Goal: Find specific page/section: Find specific page/section

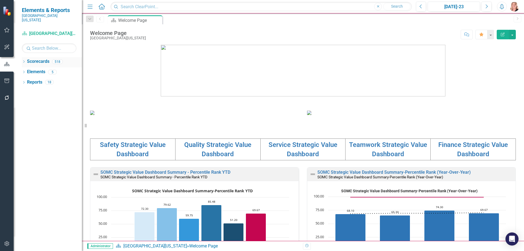
click at [25, 61] on icon "Dropdown" at bounding box center [24, 62] width 4 height 3
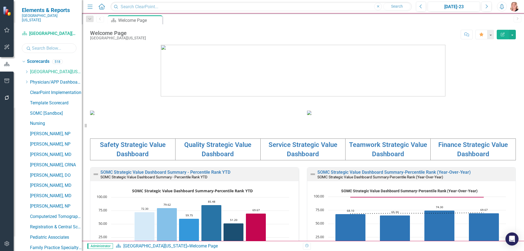
click at [52, 44] on input "text" at bounding box center [49, 48] width 55 height 10
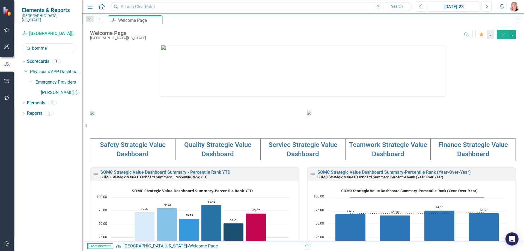
click at [54, 43] on input "bomme" at bounding box center [49, 48] width 55 height 10
click at [60, 43] on input "collin" at bounding box center [49, 48] width 55 height 10
click at [51, 45] on input "[PERSON_NAME]" at bounding box center [49, 48] width 55 height 10
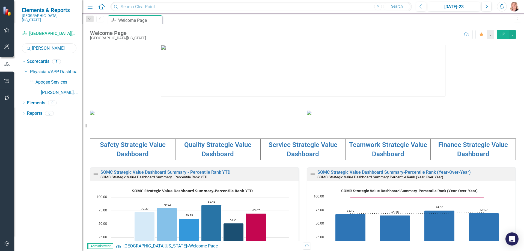
click at [51, 45] on input "[PERSON_NAME]" at bounding box center [49, 48] width 55 height 10
type input "madison"
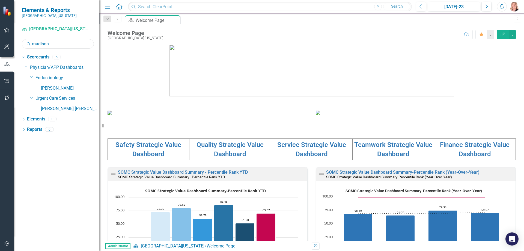
drag, startPoint x: 84, startPoint y: 126, endPoint x: 99, endPoint y: 128, distance: 15.1
click at [99, 128] on div "Resize" at bounding box center [101, 125] width 4 height 251
click at [62, 40] on input "madison" at bounding box center [58, 44] width 72 height 10
click at [60, 40] on input "madison" at bounding box center [58, 44] width 72 height 10
click at [57, 46] on input "madison" at bounding box center [58, 44] width 72 height 10
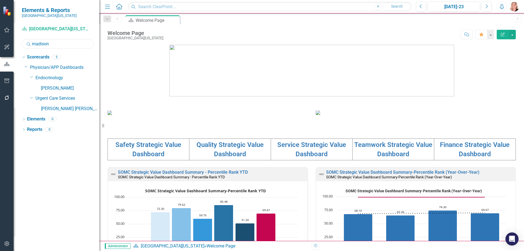
click at [57, 46] on input "madison" at bounding box center [58, 44] width 72 height 10
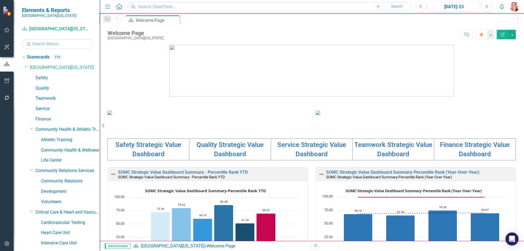
click at [26, 67] on icon "Dropdown" at bounding box center [26, 66] width 3 height 4
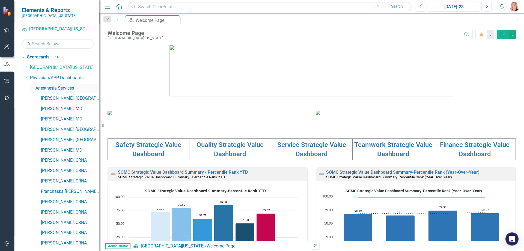
click at [32, 88] on icon "Dropdown" at bounding box center [31, 87] width 3 height 4
click at [31, 100] on div "Dropdown Apogee Services" at bounding box center [64, 98] width 69 height 9
click at [31, 99] on icon "Dropdown" at bounding box center [31, 98] width 3 height 4
click at [31, 108] on icon "Dropdown" at bounding box center [31, 108] width 3 height 4
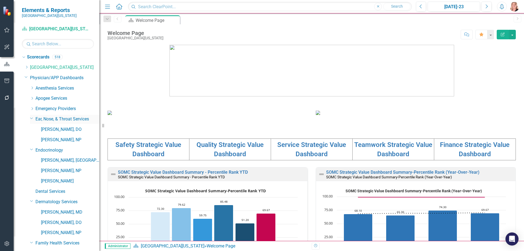
click at [32, 117] on icon "Dropdown" at bounding box center [31, 118] width 3 height 4
click at [32, 129] on icon "Dropdown" at bounding box center [31, 128] width 3 height 4
click at [30, 150] on icon "Dropdown" at bounding box center [31, 149] width 3 height 4
click at [32, 130] on icon at bounding box center [32, 129] width 1 height 3
click at [32, 130] on icon "Dropdown" at bounding box center [31, 128] width 3 height 4
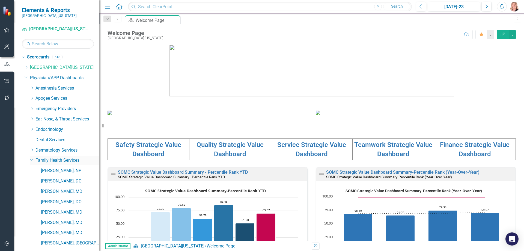
click at [32, 161] on icon "Dropdown" at bounding box center [31, 160] width 3 height 4
click at [31, 173] on div "Dropdown Gastroenterology Services" at bounding box center [64, 170] width 69 height 9
click at [30, 170] on icon "Dropdown" at bounding box center [31, 170] width 3 height 4
click at [31, 180] on icon at bounding box center [31, 180] width 3 height 1
click at [30, 192] on icon "Dropdown" at bounding box center [31, 190] width 3 height 4
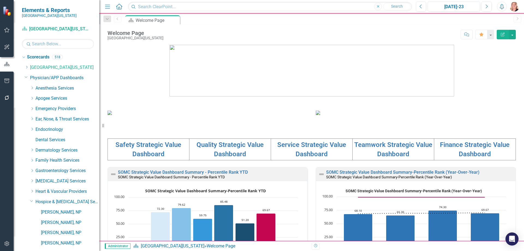
scroll to position [109, 0]
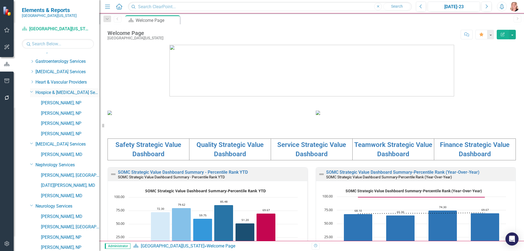
click at [31, 94] on div "Dropdown Hospice & [MEDICAL_DATA] Services" at bounding box center [64, 92] width 69 height 9
click at [31, 93] on icon "Dropdown" at bounding box center [31, 92] width 3 height 4
click at [30, 103] on icon "Dropdown" at bounding box center [31, 102] width 3 height 4
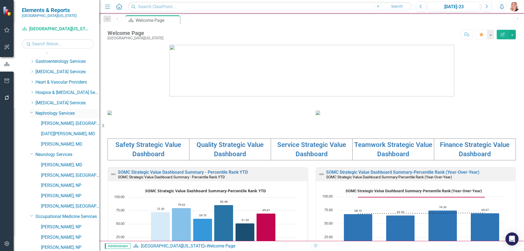
click at [29, 113] on div "Dropdown" at bounding box center [31, 112] width 5 height 4
click at [32, 124] on icon "Dropdown" at bounding box center [31, 123] width 3 height 4
click at [31, 135] on icon "Dropdown" at bounding box center [31, 133] width 3 height 4
drag, startPoint x: 30, startPoint y: 143, endPoint x: 29, endPoint y: 158, distance: 14.3
click at [30, 143] on icon "Dropdown" at bounding box center [31, 143] width 3 height 4
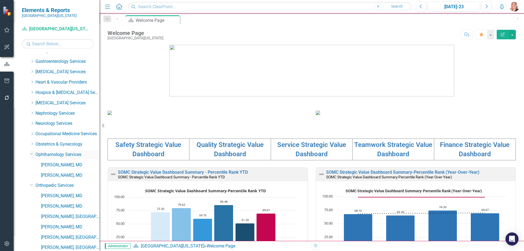
click at [31, 154] on icon at bounding box center [31, 153] width 3 height 1
click at [31, 164] on icon at bounding box center [31, 164] width 3 height 1
click at [30, 173] on icon "Dropdown" at bounding box center [31, 174] width 3 height 4
click at [30, 184] on icon "Dropdown" at bounding box center [31, 185] width 3 height 4
click at [30, 193] on icon "Dropdown" at bounding box center [31, 195] width 3 height 4
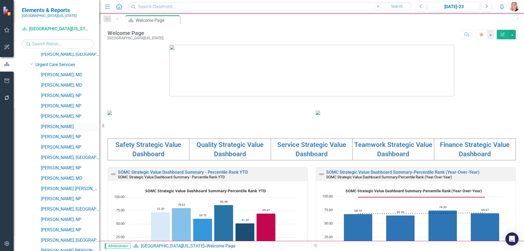
scroll to position [737, 0]
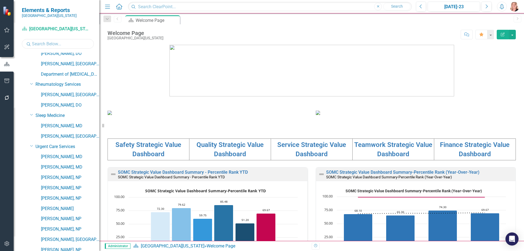
click at [69, 44] on input "text" at bounding box center [58, 44] width 72 height 10
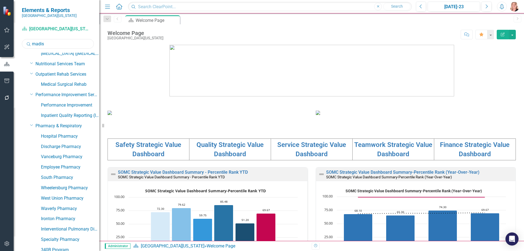
scroll to position [0, 0]
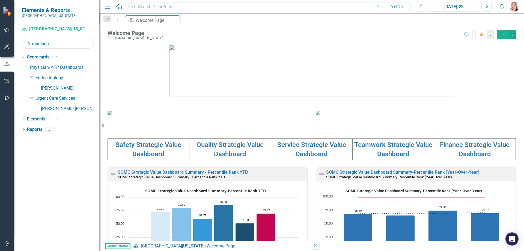
click at [52, 45] on input "madison" at bounding box center [58, 44] width 72 height 10
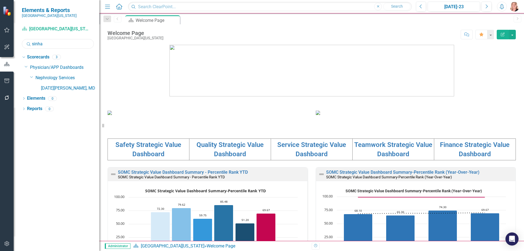
type input "sinha"
